Goal: Task Accomplishment & Management: Use online tool/utility

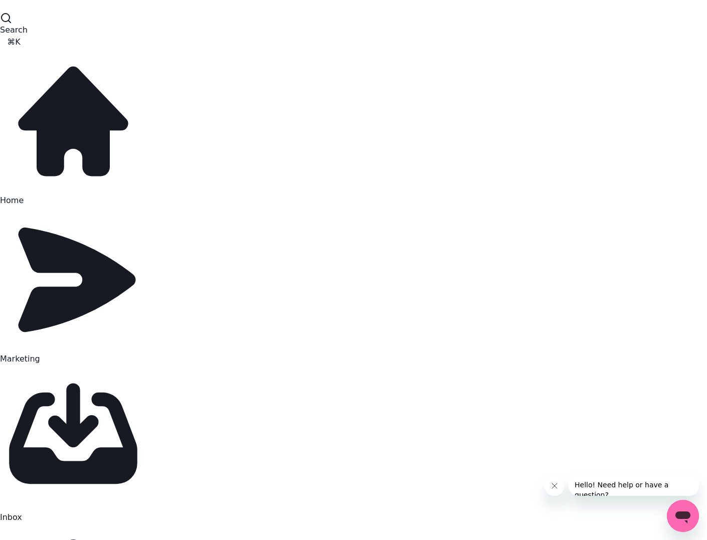
click at [40, 354] on span "Marketing" at bounding box center [20, 359] width 40 height 10
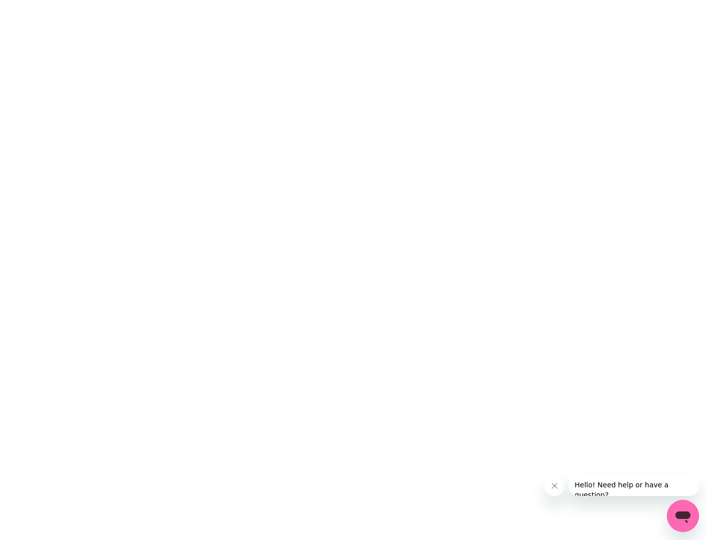
select select "**********"
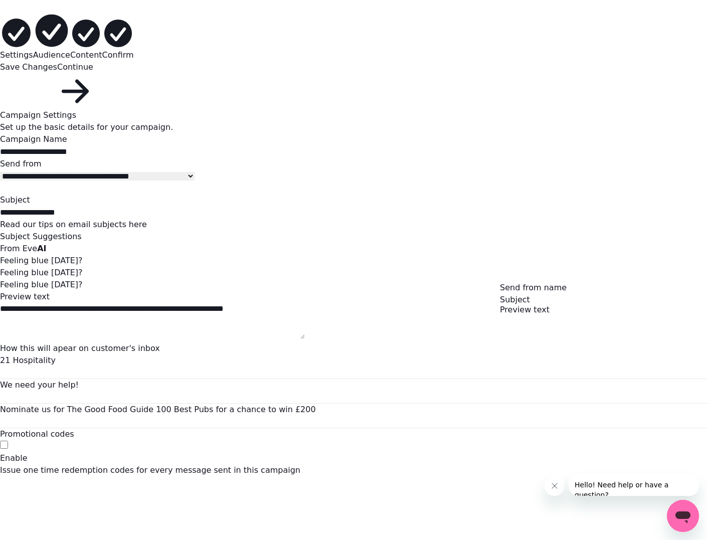
click at [102, 50] on span "Content" at bounding box center [86, 55] width 32 height 10
